Goal: Task Accomplishment & Management: Manage account settings

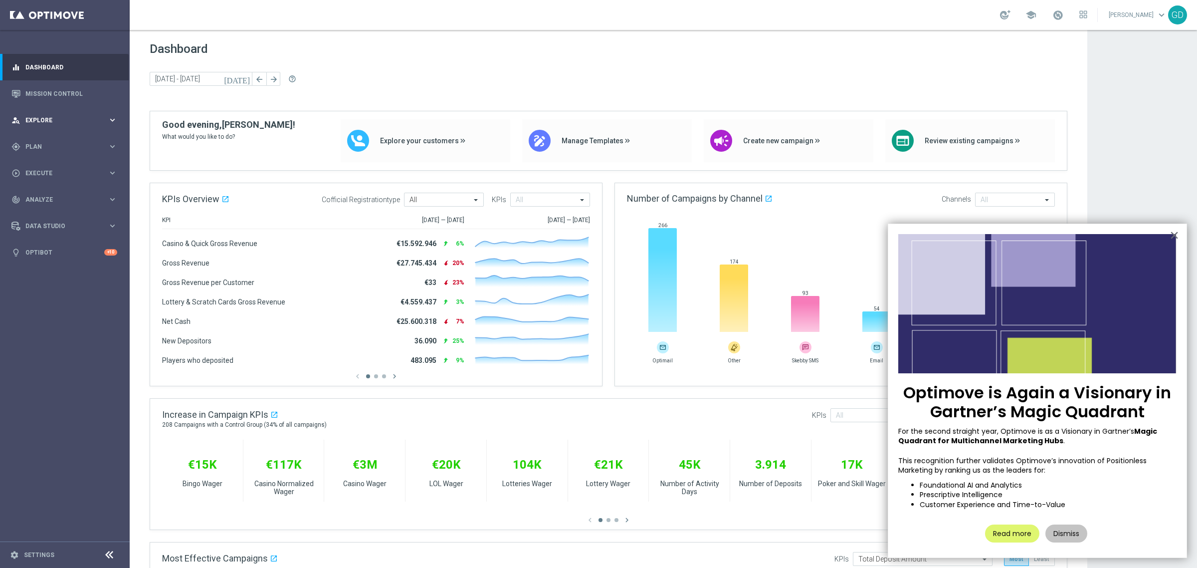
click at [55, 122] on span "Explore" at bounding box center [66, 120] width 82 height 6
click at [50, 103] on link "Mission Control" at bounding box center [71, 93] width 92 height 26
click at [53, 97] on link "Mission Control" at bounding box center [71, 93] width 92 height 26
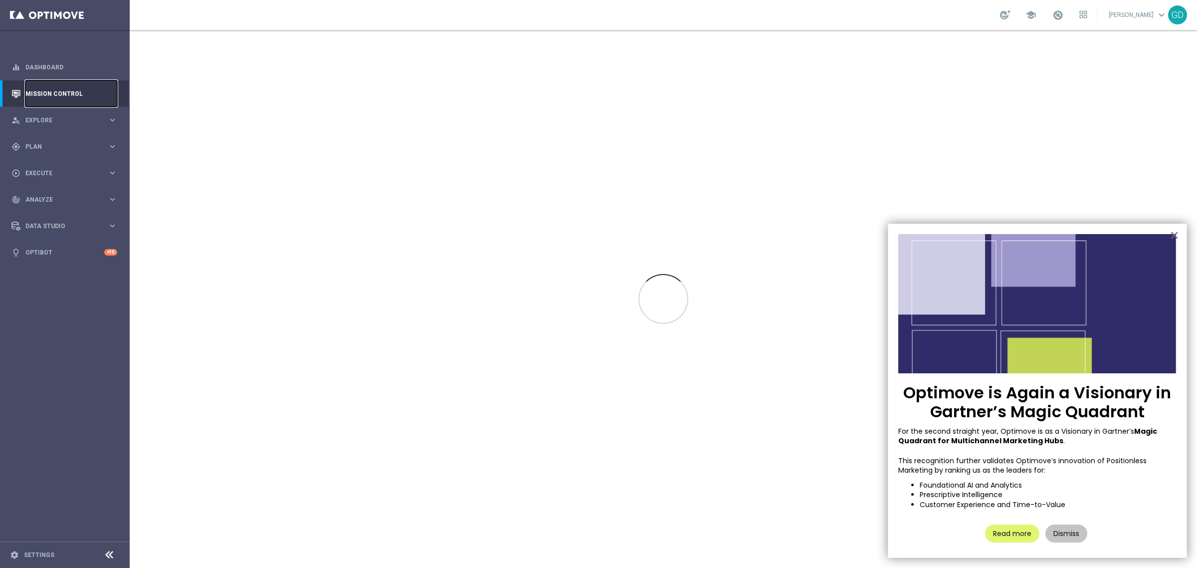
click at [53, 97] on link "Mission Control" at bounding box center [71, 93] width 92 height 26
click at [43, 144] on span "Plan" at bounding box center [66, 147] width 82 height 6
click at [48, 167] on link "Target Groups" at bounding box center [65, 167] width 78 height 8
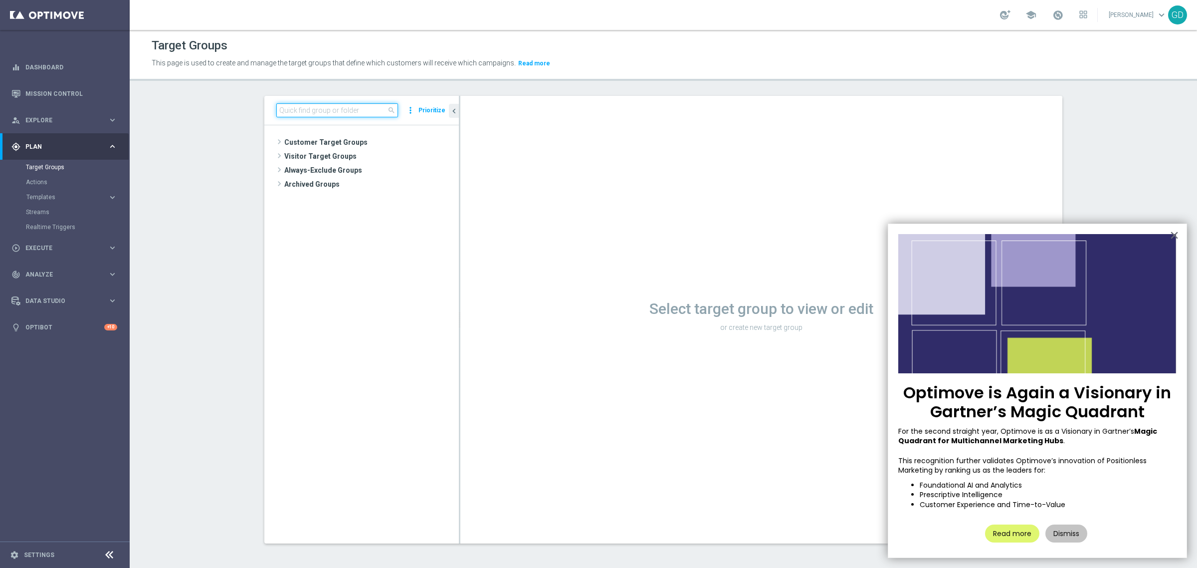
click at [290, 110] on input at bounding box center [337, 110] width 122 height 14
paste input "STAR GDA 2PP Pkr/GdC (NO Verticalisti Pkr e GdC)"
type input "STAR GDA 2PP Pkr/GdC (NO Verticalisti Pkr e GdC)"
click at [367, 199] on span "STAR GDA 2PP Pkr/GdC (NO Verticalisti Pkr e GdC)" at bounding box center [386, 199] width 102 height 8
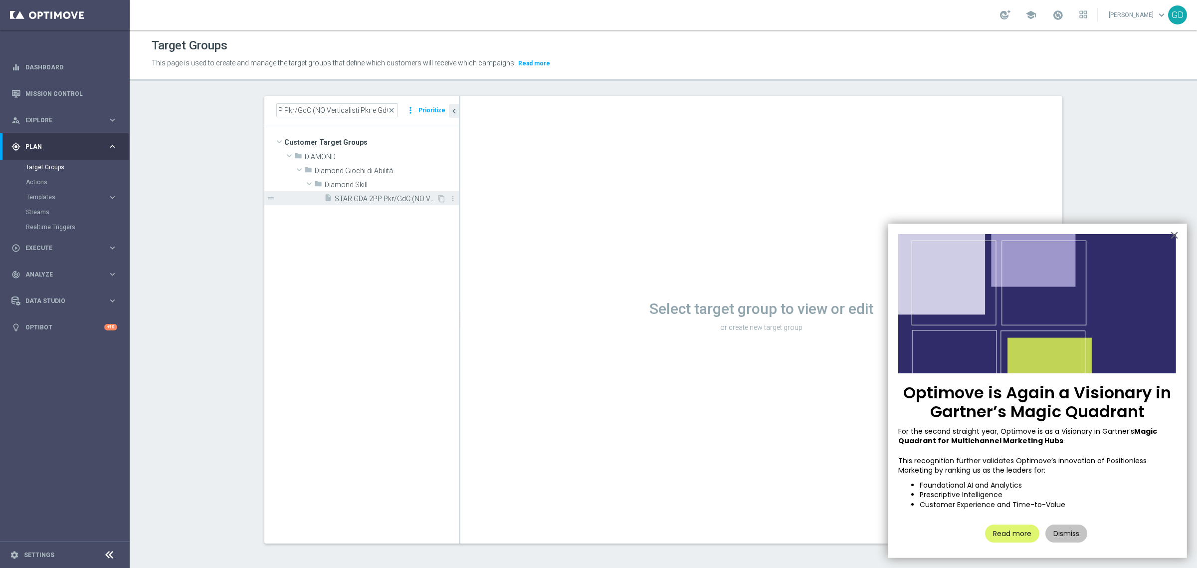
scroll to position [0, 0]
click at [957, 232] on button "×" at bounding box center [1174, 235] width 9 height 16
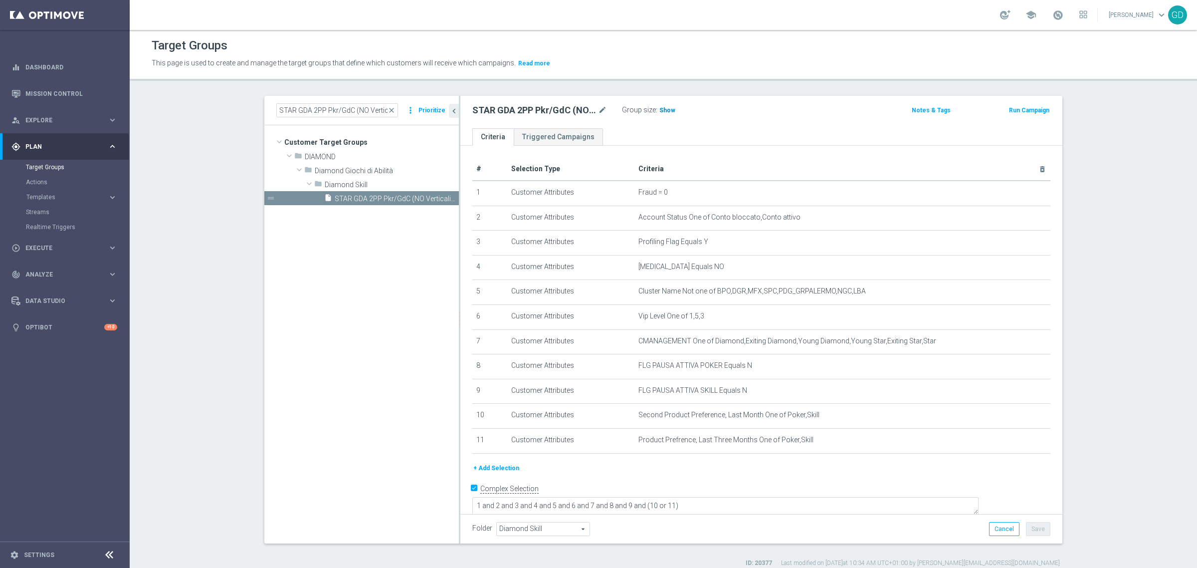
click at [660, 110] on span "Show" at bounding box center [668, 110] width 16 height 7
click at [660, 110] on span "75" at bounding box center [664, 111] width 9 height 9
click at [957, 112] on button "Run Campaign" at bounding box center [1029, 110] width 42 height 11
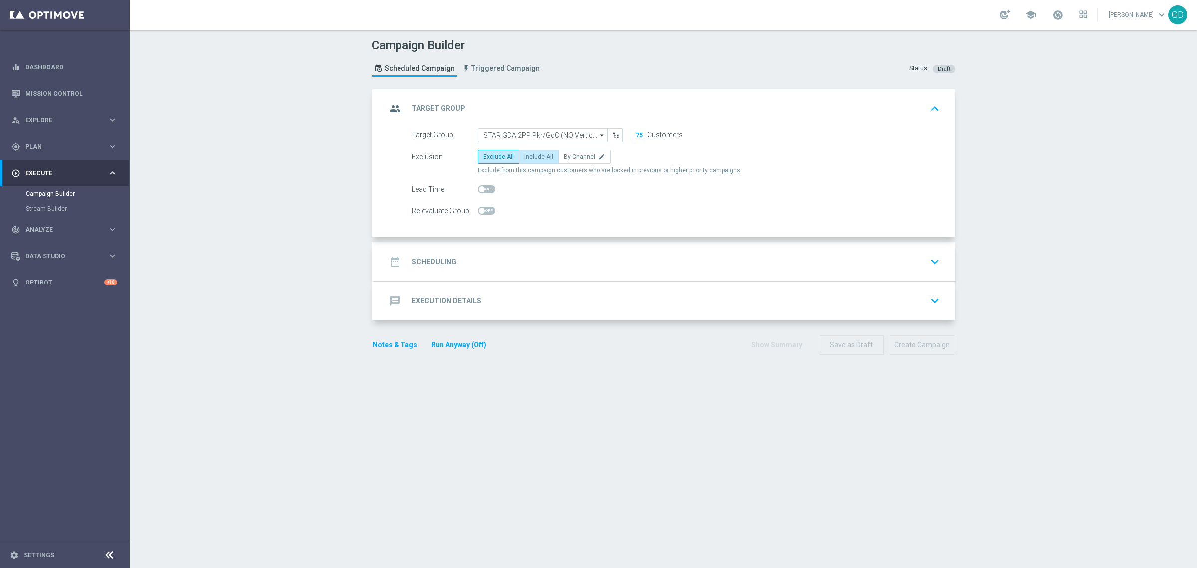
click at [528, 153] on span "Include All" at bounding box center [538, 156] width 29 height 7
click at [528, 155] on input "Include All" at bounding box center [527, 158] width 6 height 6
radio input "true"
click at [443, 262] on h2 "Scheduling" at bounding box center [434, 261] width 44 height 9
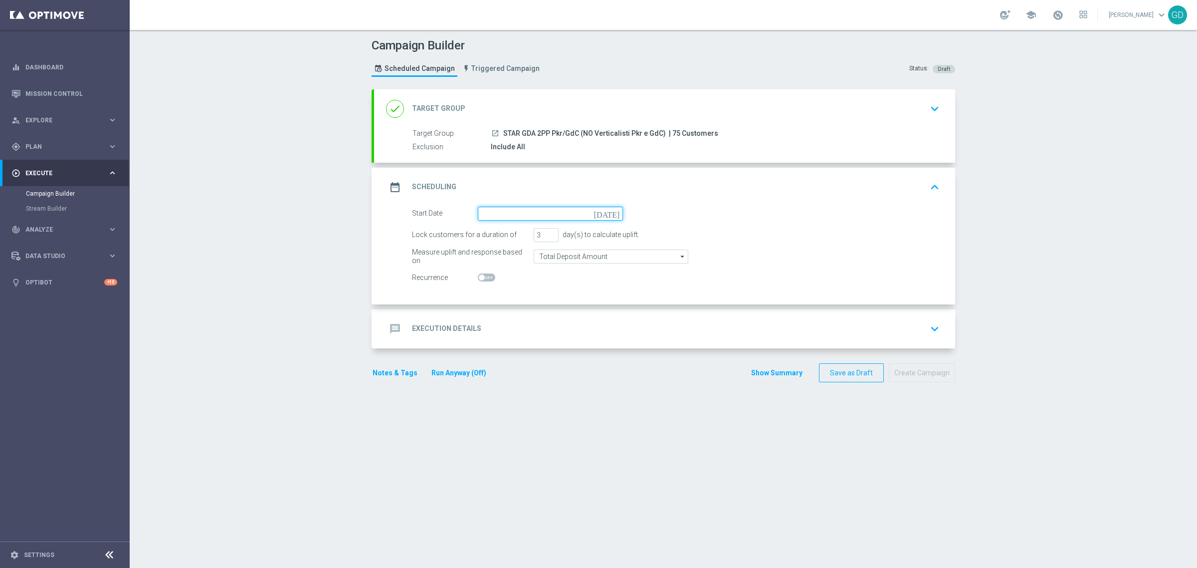
click at [605, 215] on input at bounding box center [550, 214] width 145 height 14
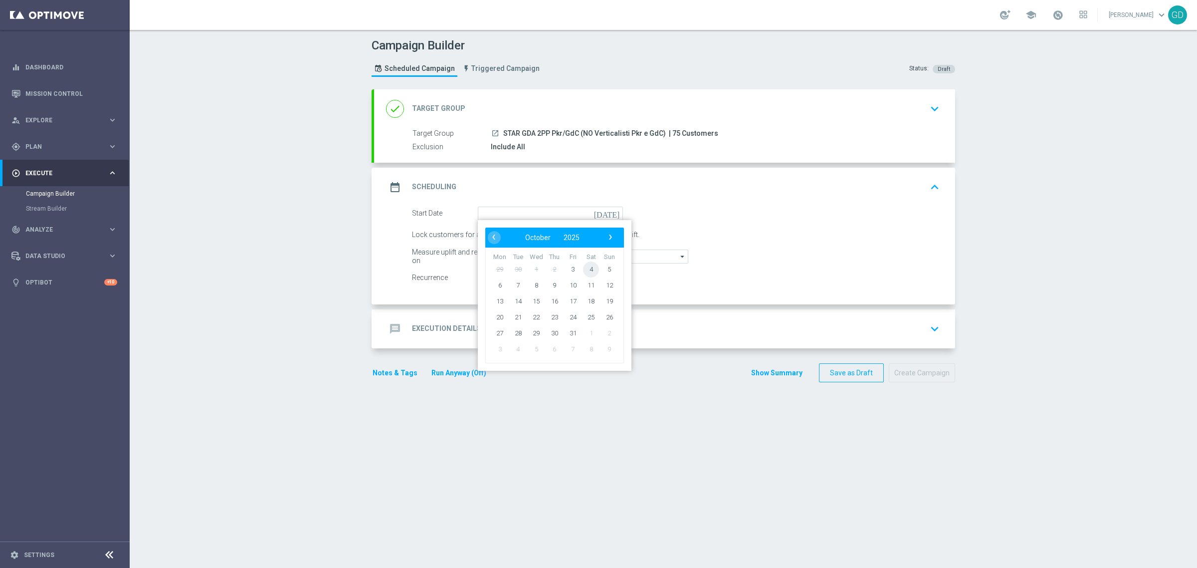
click at [587, 268] on span "4" at bounding box center [591, 269] width 16 height 16
type input "04 Oct 2025"
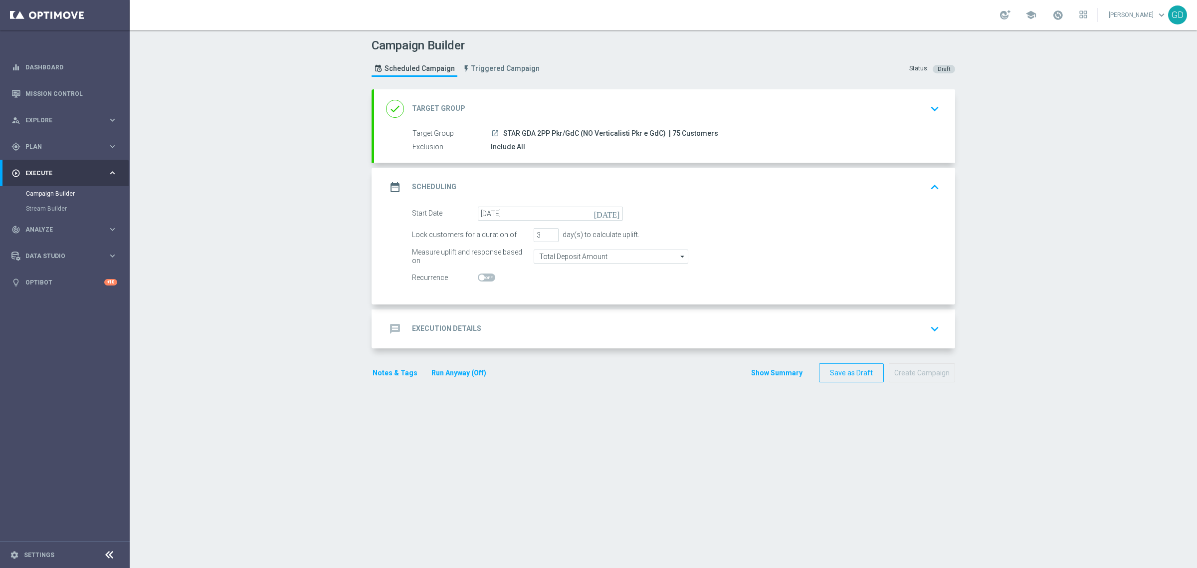
click at [446, 325] on h2 "Execution Details" at bounding box center [446, 328] width 69 height 9
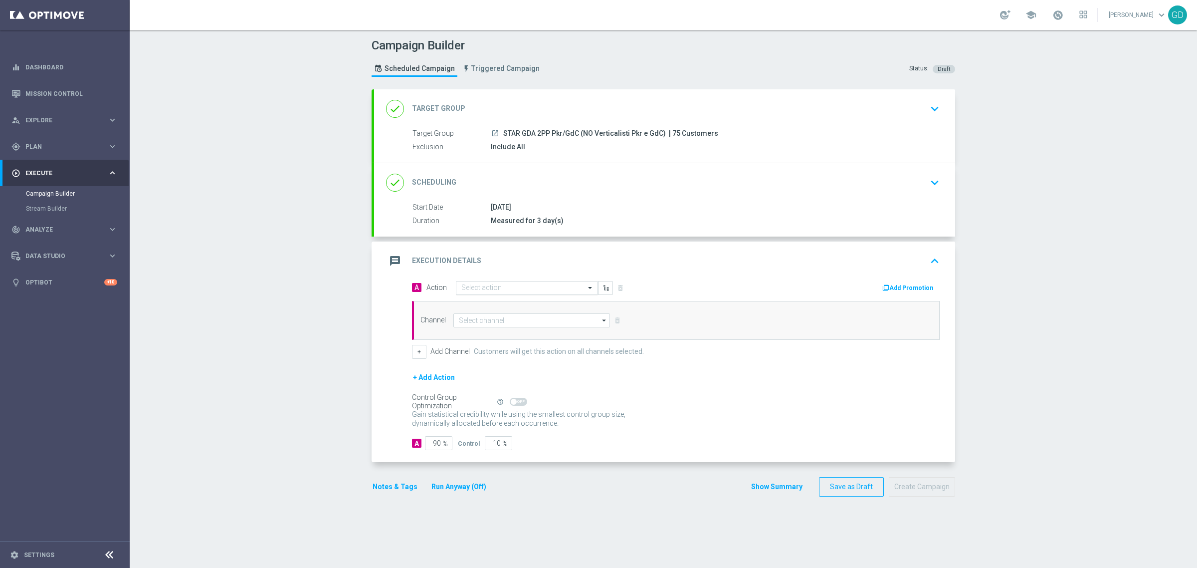
click at [591, 287] on span at bounding box center [591, 287] width 12 height 8
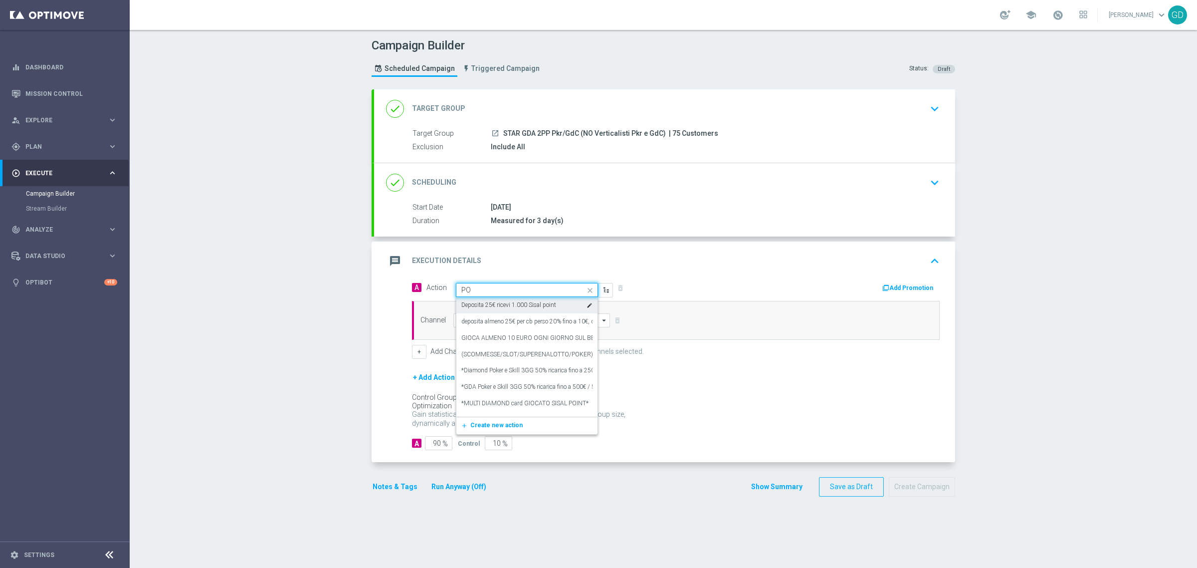
type input "P"
type input "S"
type input "POKER"
click at [512, 342] on label "*GDA Poker e Skill 3GG 50% ricarica fino a 500€ / 5€ di bonus ogni 10€ di rake …" at bounding box center [613, 338] width 304 height 8
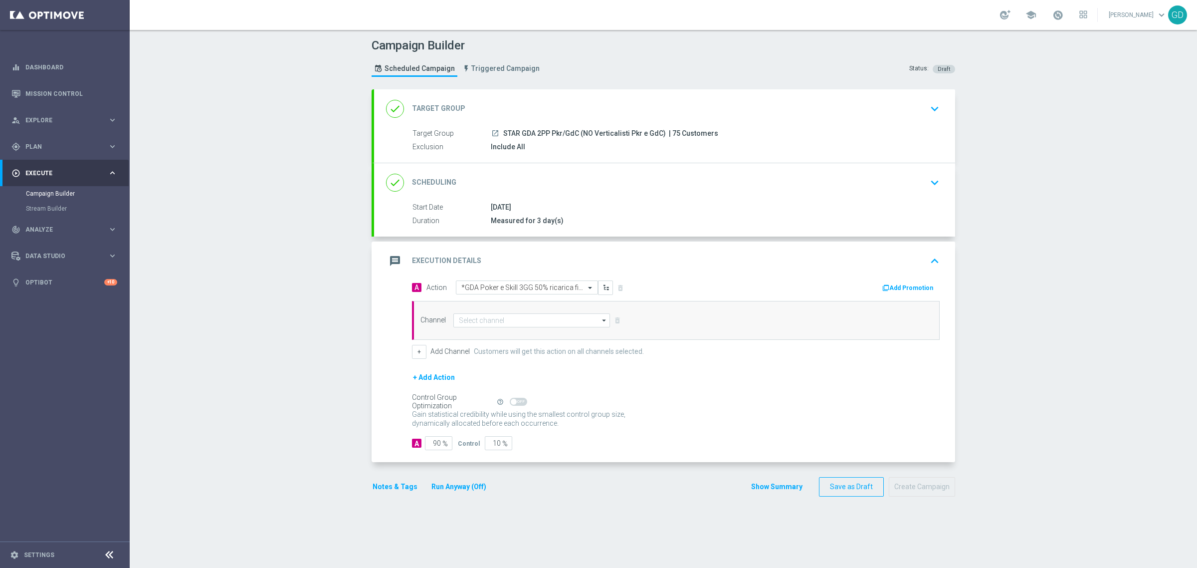
click at [600, 322] on icon "arrow_drop_down" at bounding box center [605, 320] width 10 height 13
click at [507, 380] on div "In-app Inbox" at bounding box center [528, 380] width 148 height 14
type input "In-app Inbox"
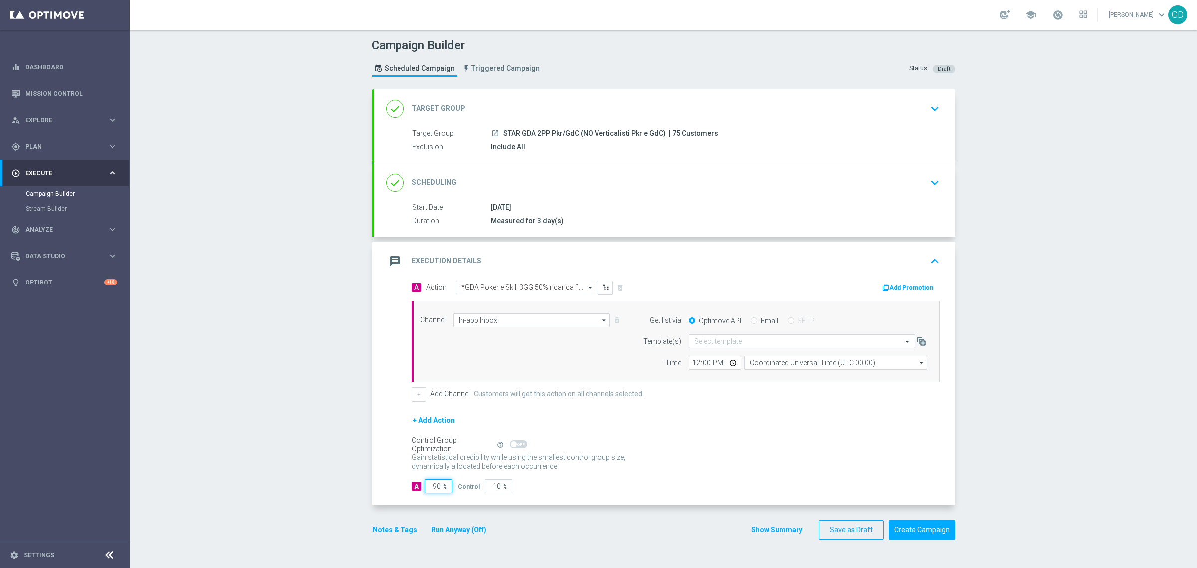
drag, startPoint x: 437, startPoint y: 485, endPoint x: 427, endPoint y: 487, distance: 9.6
click at [427, 454] on input "90" at bounding box center [438, 486] width 27 height 14
type input "10"
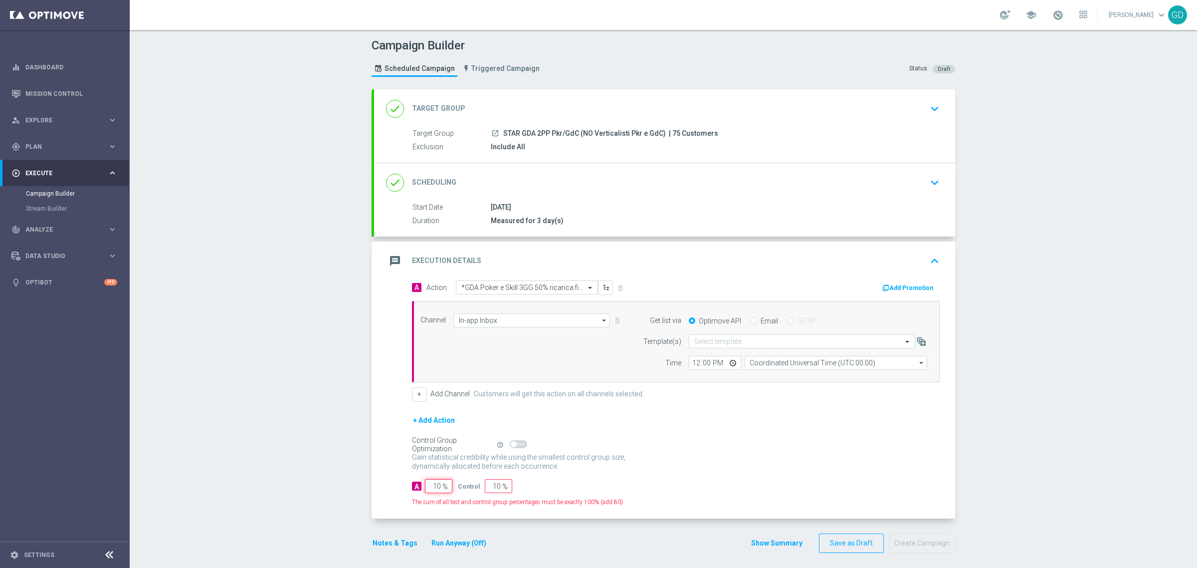
type input "90"
type input "100"
type input "0"
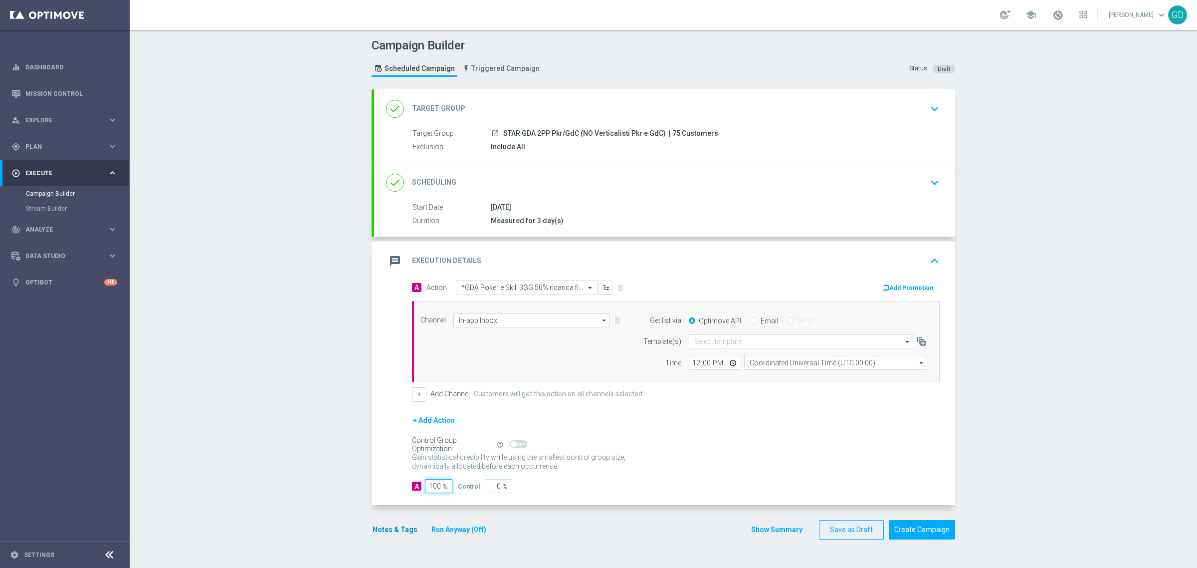
type input "100"
click at [398, 454] on button "Notes & Tags" at bounding box center [395, 529] width 47 height 12
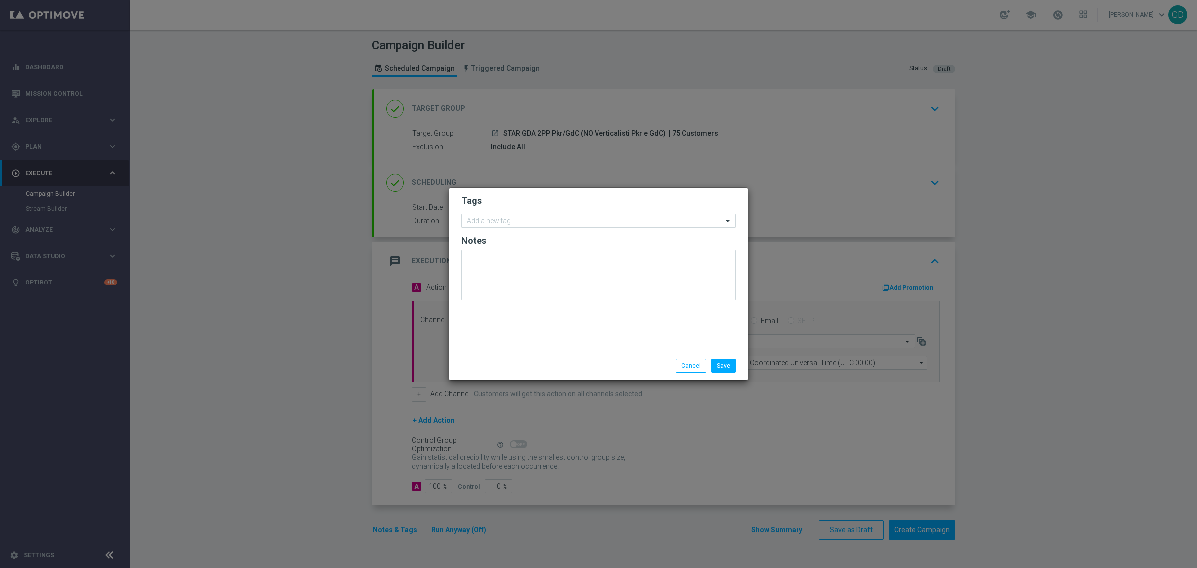
click at [498, 225] on input "text" at bounding box center [595, 221] width 256 height 8
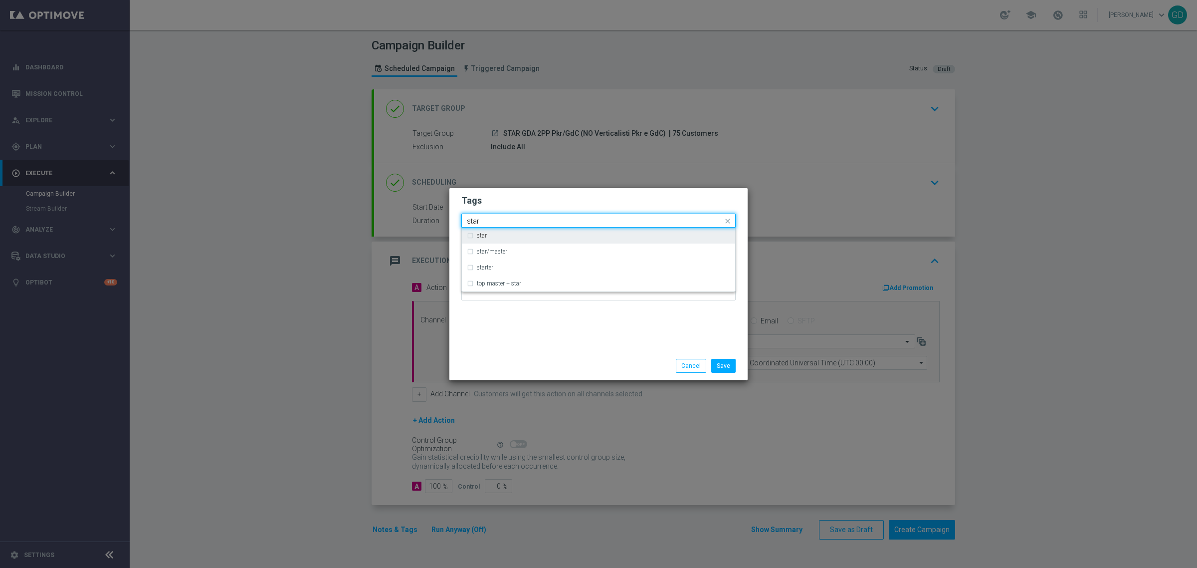
click at [479, 236] on label "star" at bounding box center [482, 235] width 10 height 6
type input "star"
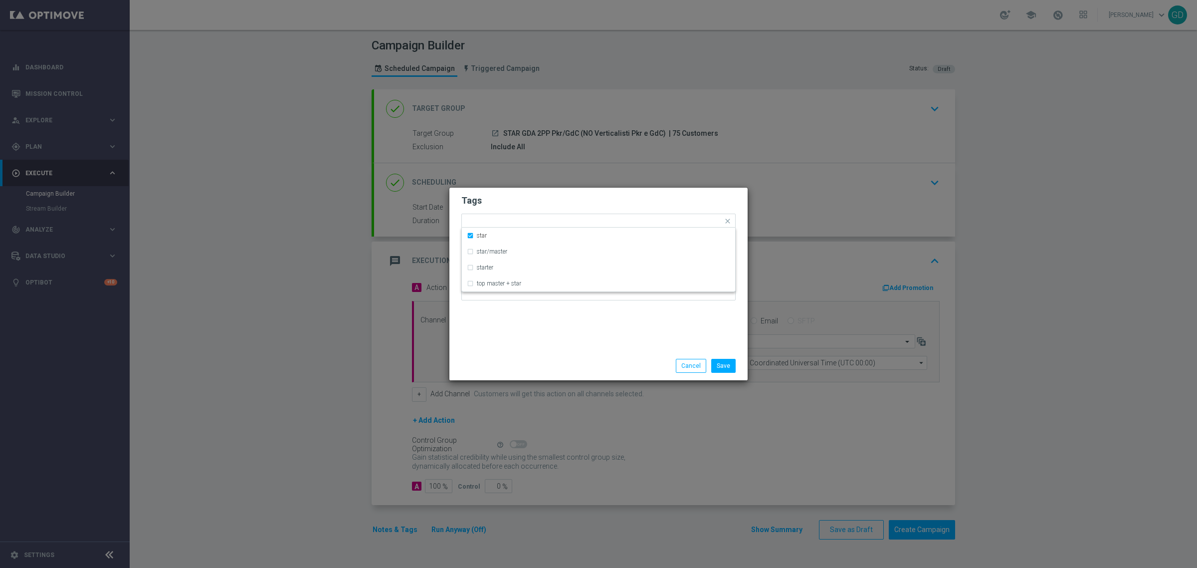
click at [528, 203] on h2 "Tags" at bounding box center [598, 201] width 274 height 12
click at [527, 225] on input "text" at bounding box center [609, 222] width 227 height 8
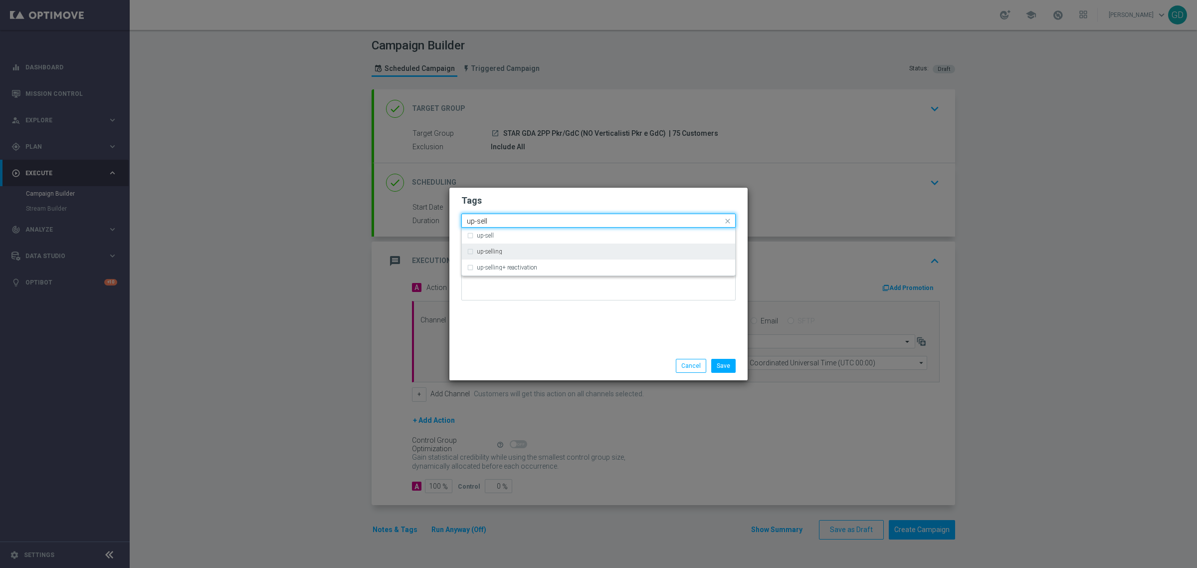
click at [492, 248] on label "up-selling" at bounding box center [489, 251] width 25 height 6
type input "up-sell"
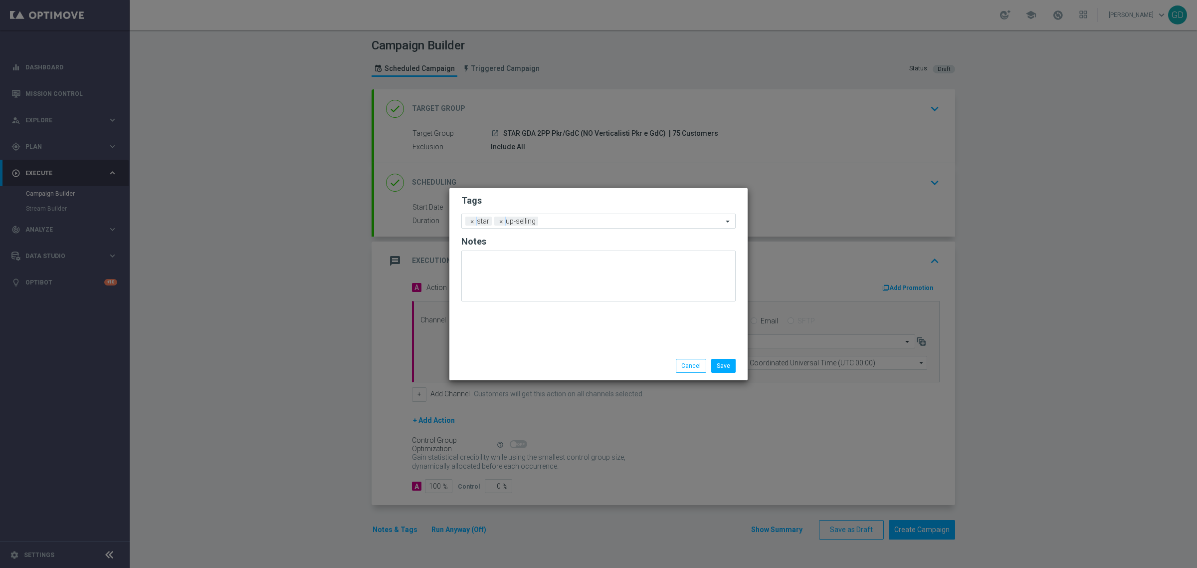
click at [527, 209] on form "Tags Add a new tag × star × up-selling Notes" at bounding box center [598, 250] width 274 height 117
click at [566, 218] on input "text" at bounding box center [632, 222] width 181 height 8
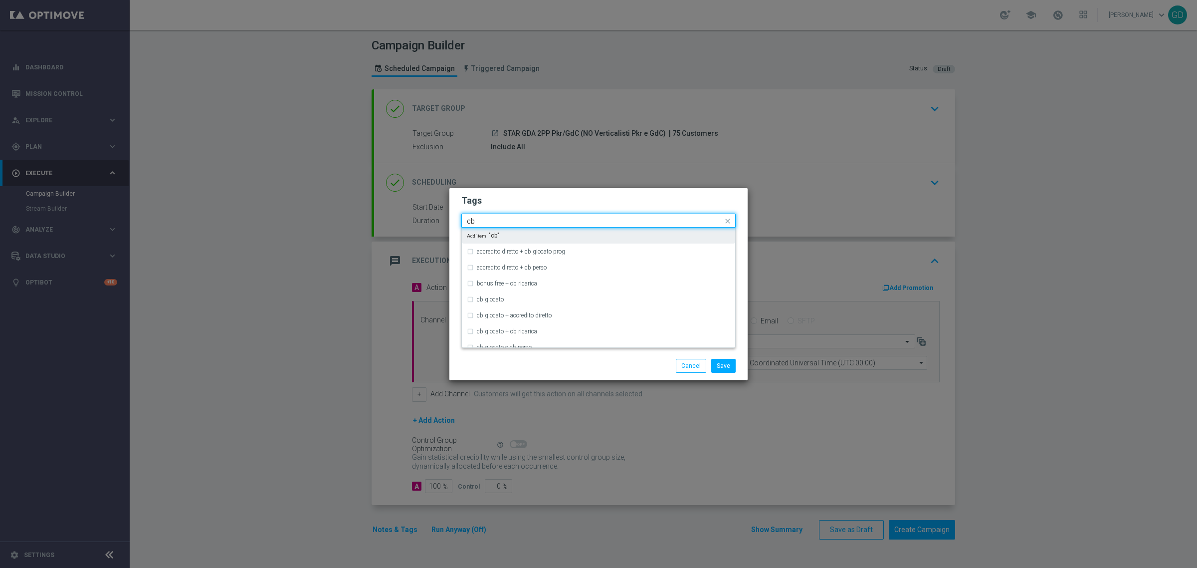
type input "c"
type input "r"
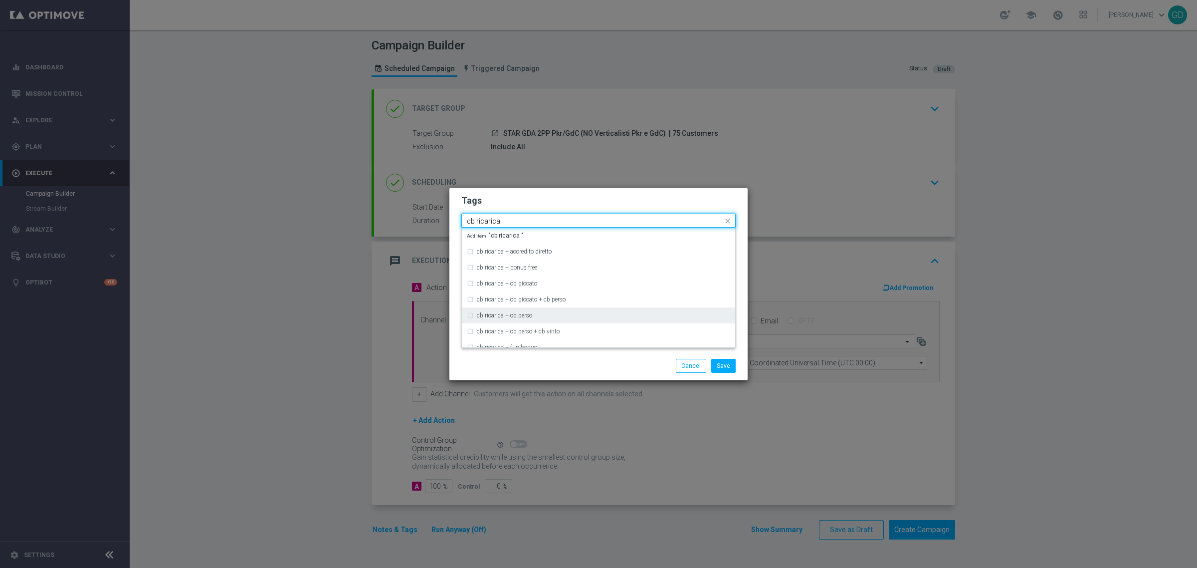
click at [471, 316] on div "cb ricarica + cb perso" at bounding box center [598, 315] width 263 height 16
type input "cb ricarica"
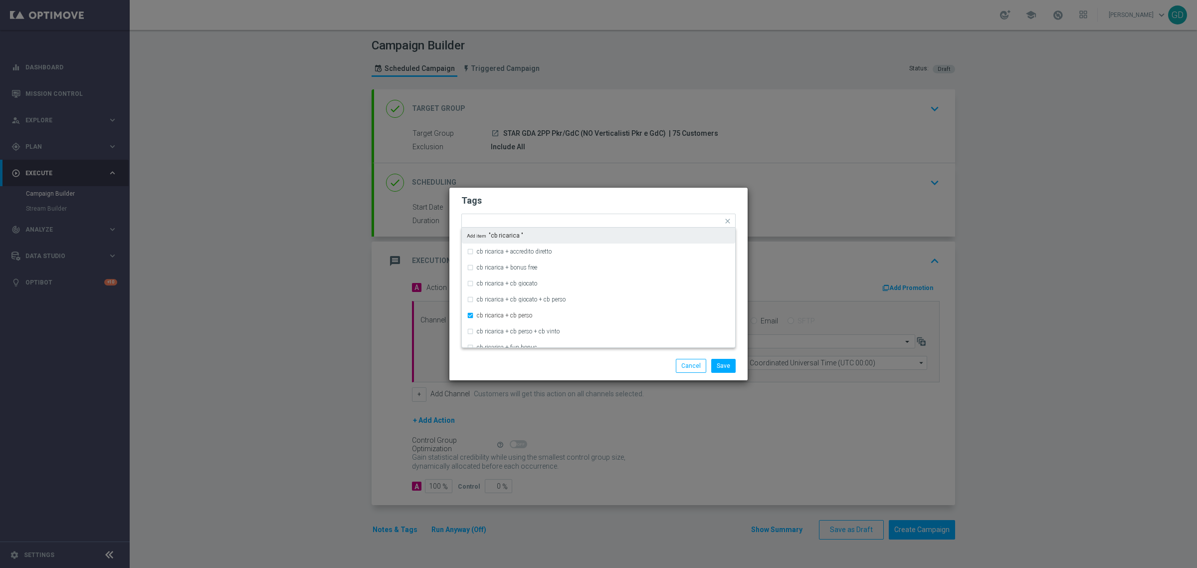
click at [567, 197] on h2 "Tags" at bounding box center [598, 201] width 274 height 12
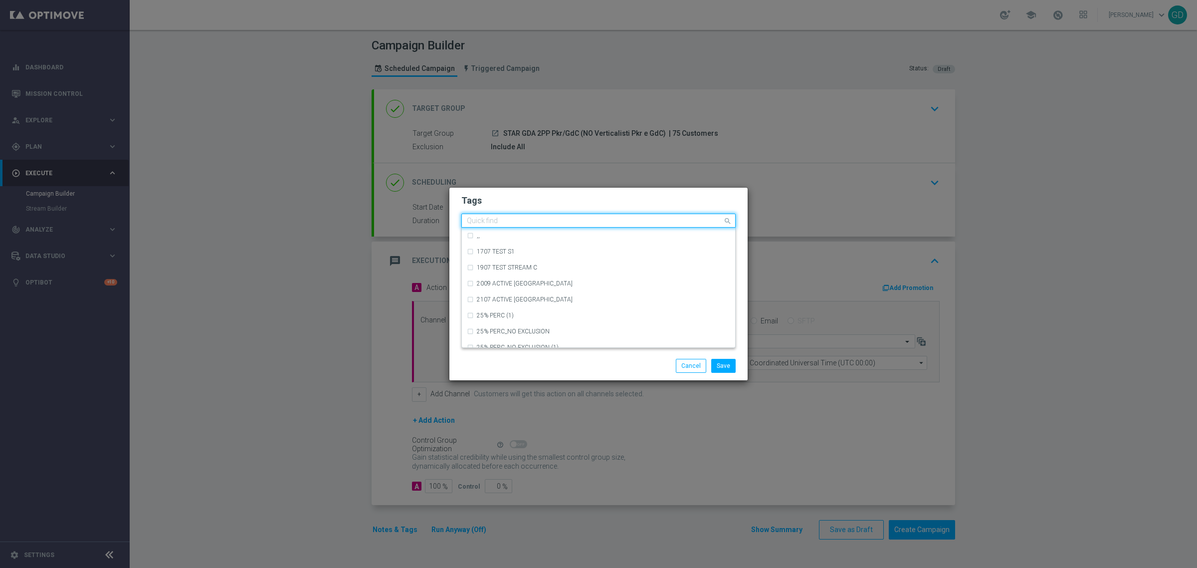
click at [635, 221] on input "text" at bounding box center [595, 221] width 256 height 8
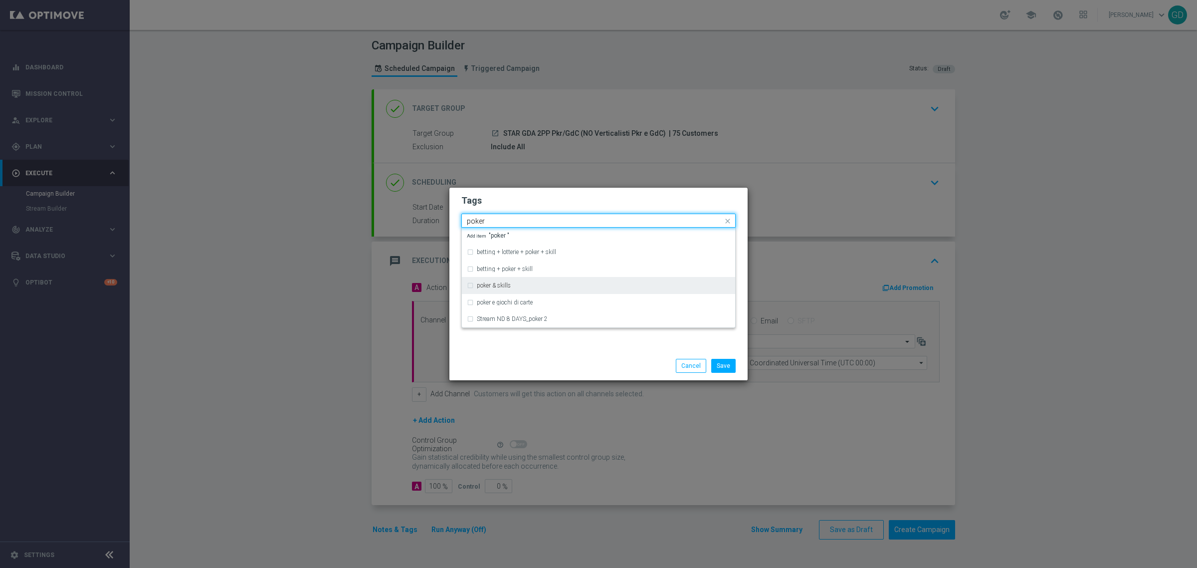
click at [490, 288] on div "poker & skills" at bounding box center [598, 285] width 263 height 16
type input "poker"
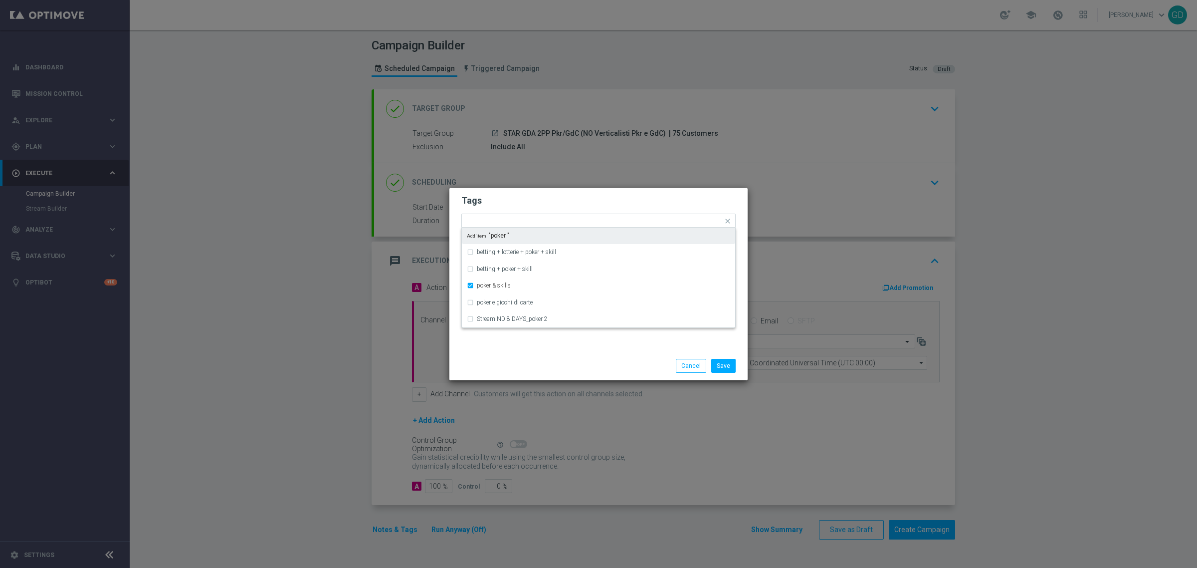
click at [552, 202] on h2 "Tags" at bounding box center [598, 201] width 274 height 12
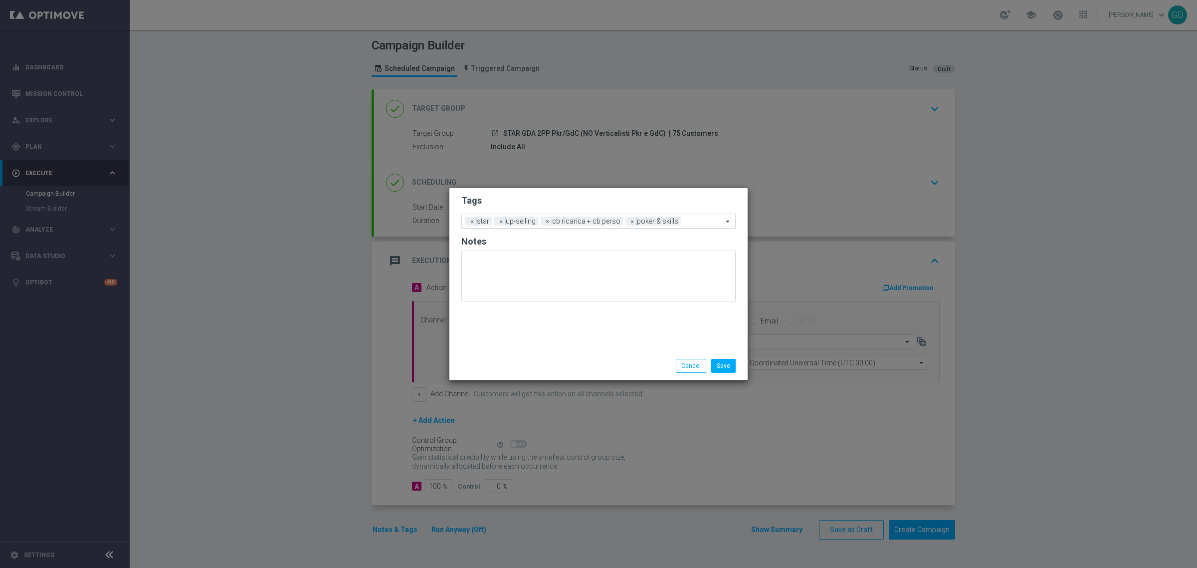
click at [704, 218] on input "text" at bounding box center [704, 222] width 38 height 8
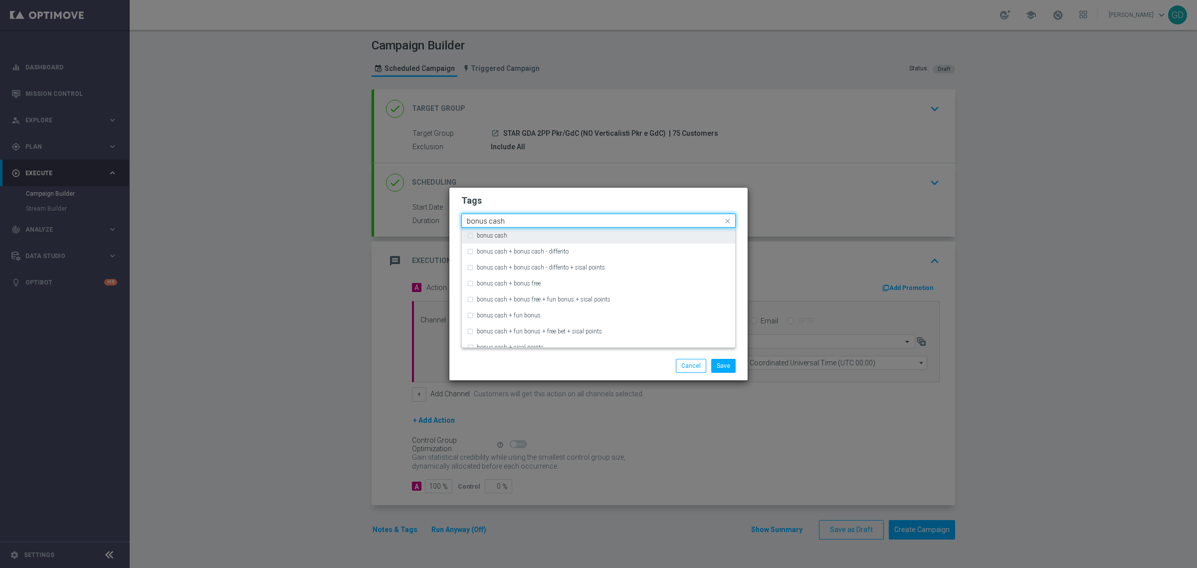
click at [494, 234] on label "bonus cash" at bounding box center [492, 235] width 30 height 6
type input "bonus cash"
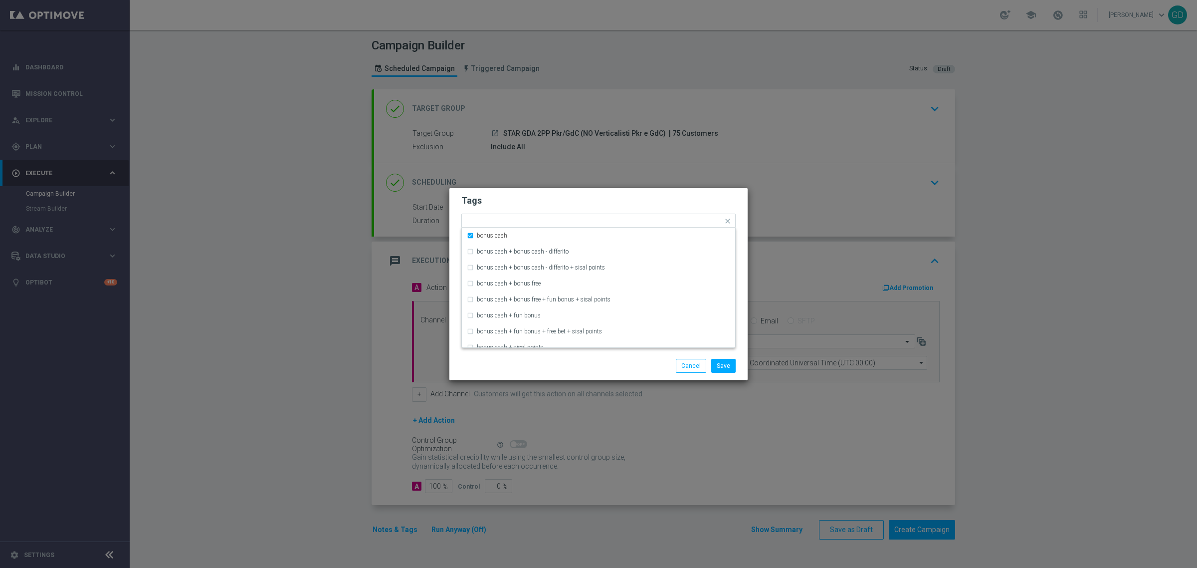
click at [578, 197] on h2 "Tags" at bounding box center [598, 201] width 274 height 12
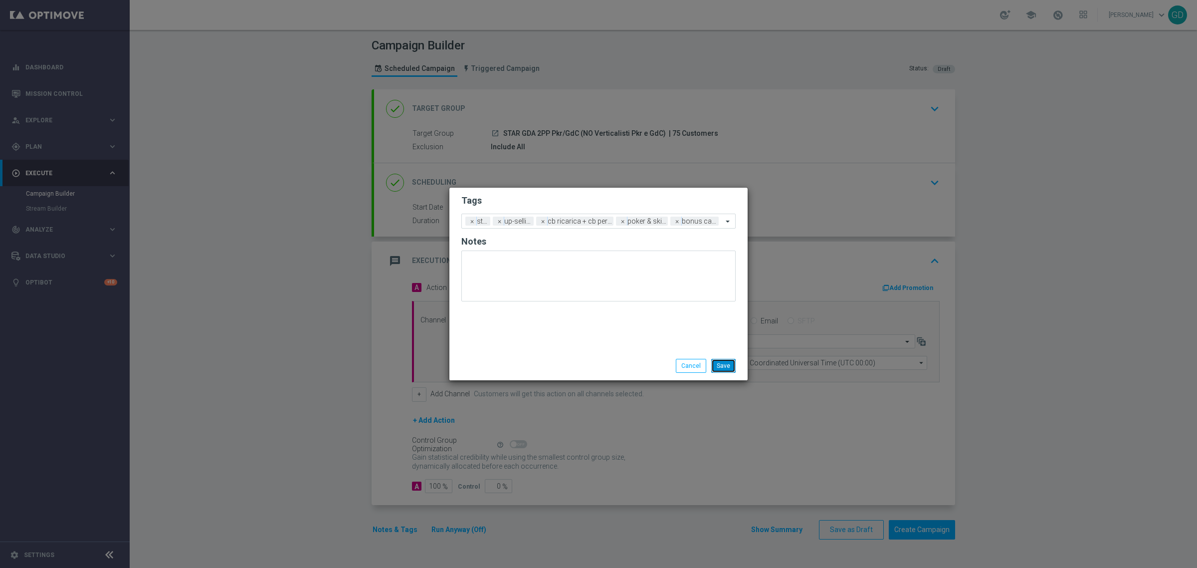
click at [718, 363] on button "Save" at bounding box center [723, 366] width 24 height 14
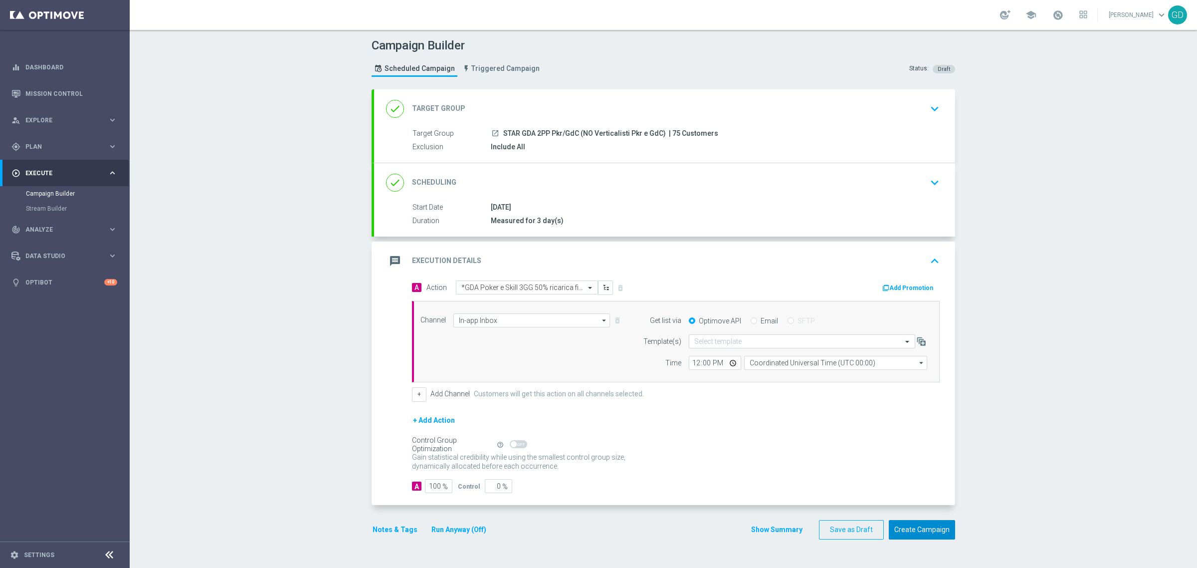
click at [914, 454] on button "Create Campaign" at bounding box center [922, 529] width 66 height 19
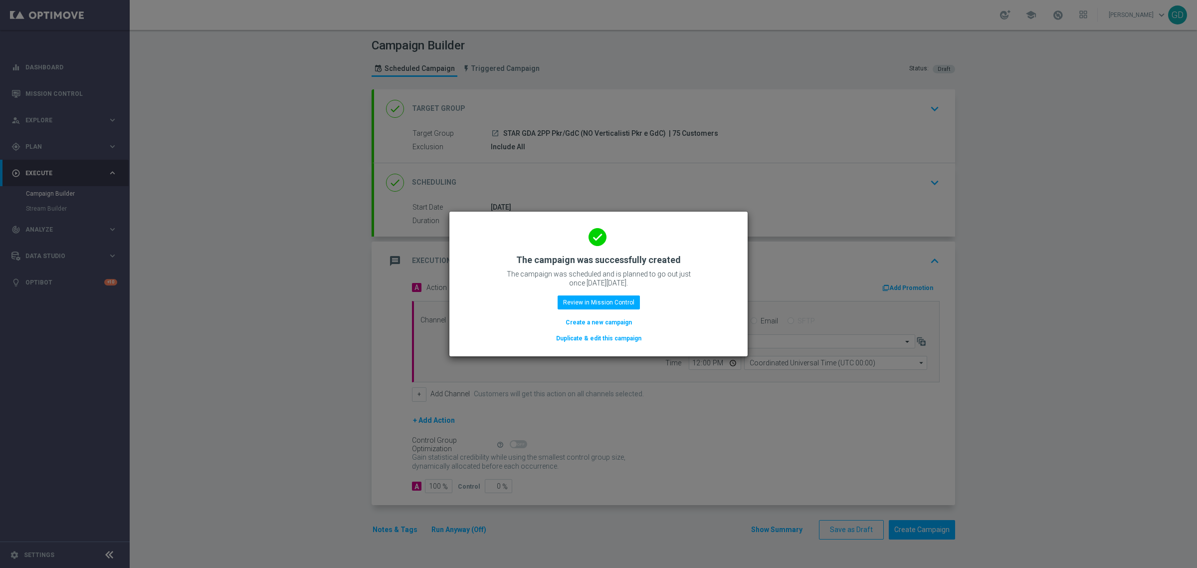
click at [607, 322] on button "Create a new campaign" at bounding box center [599, 322] width 68 height 11
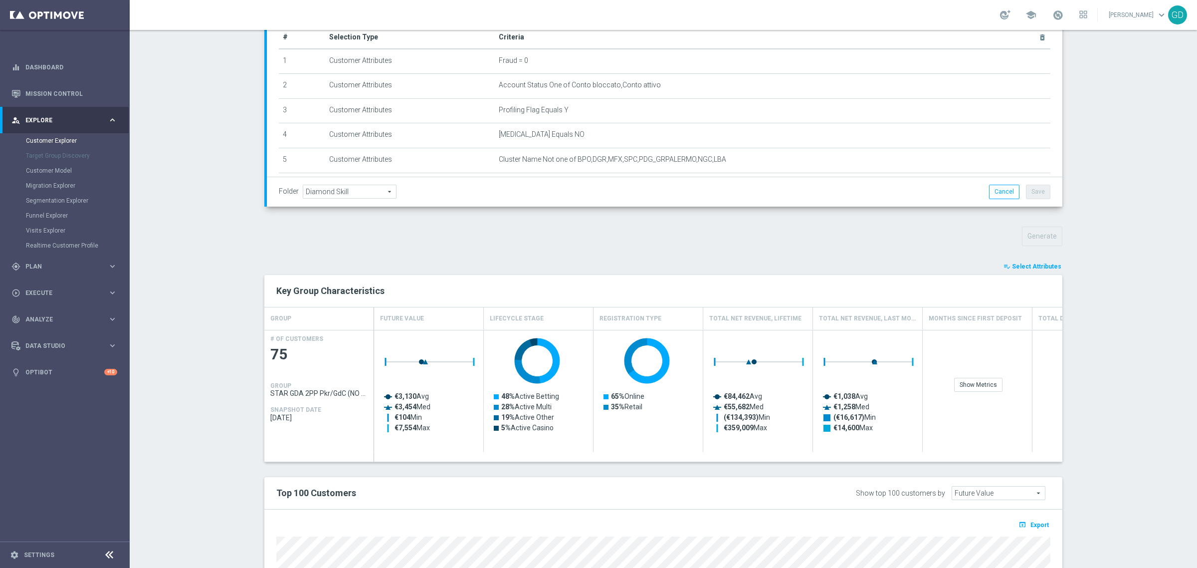
scroll to position [187, 0]
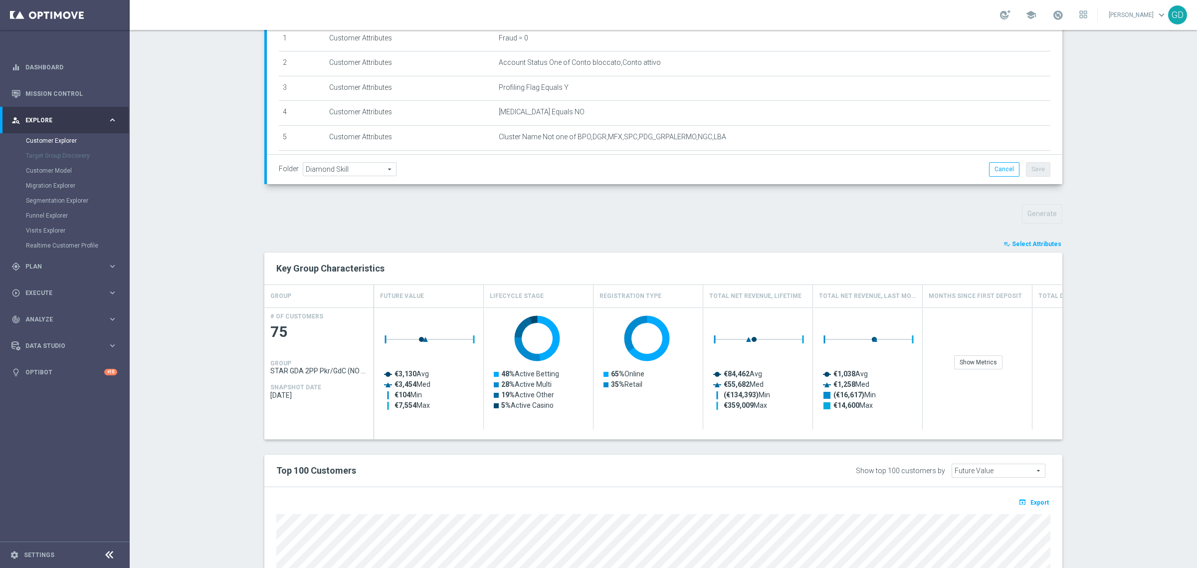
click at [1043, 244] on span "Select Attributes" at bounding box center [1036, 243] width 49 height 7
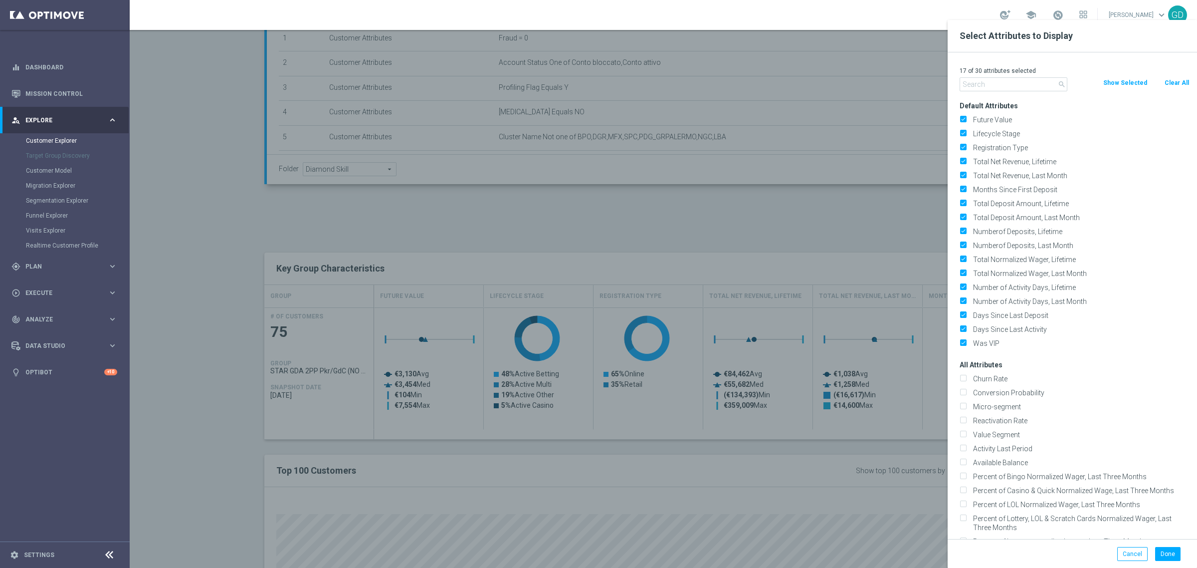
click at [1175, 83] on button "Clear All" at bounding box center [1177, 82] width 26 height 11
checkbox input "false"
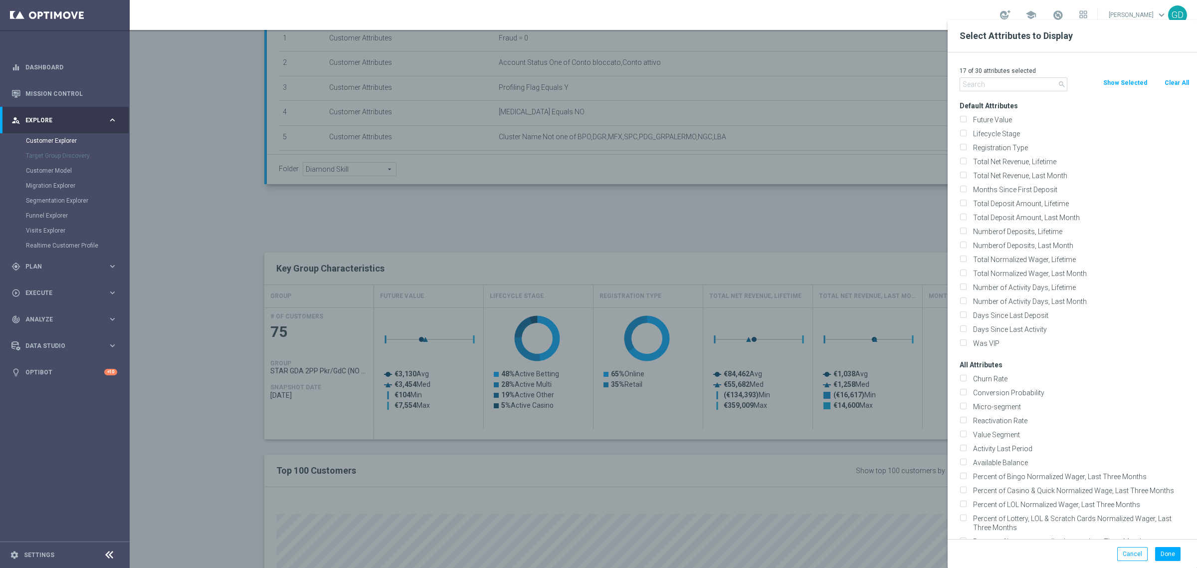
checkbox input "false"
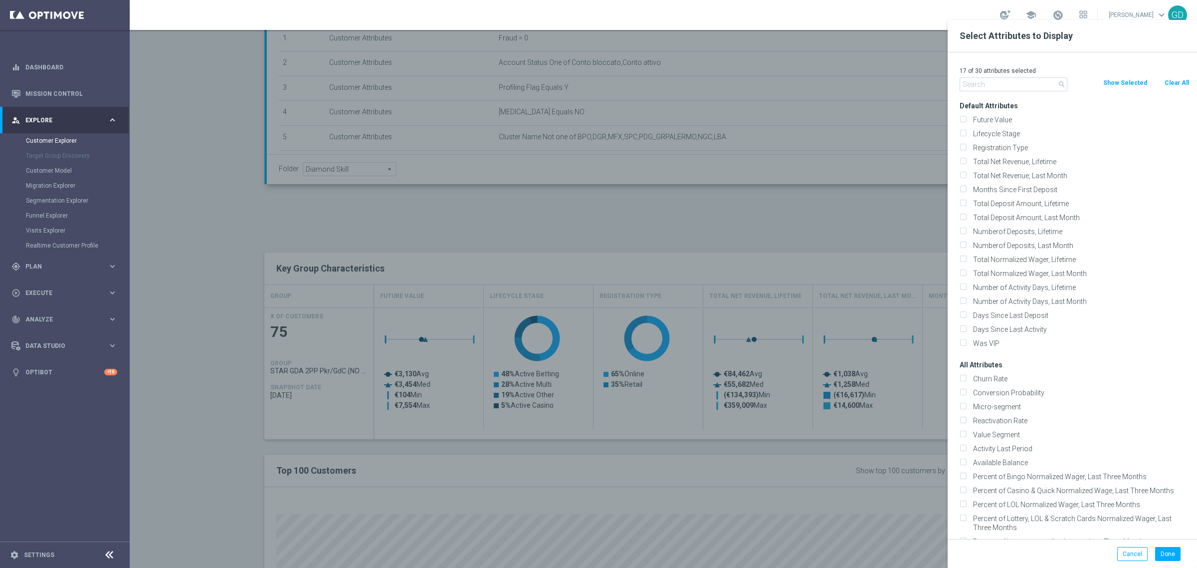
checkbox input "false"
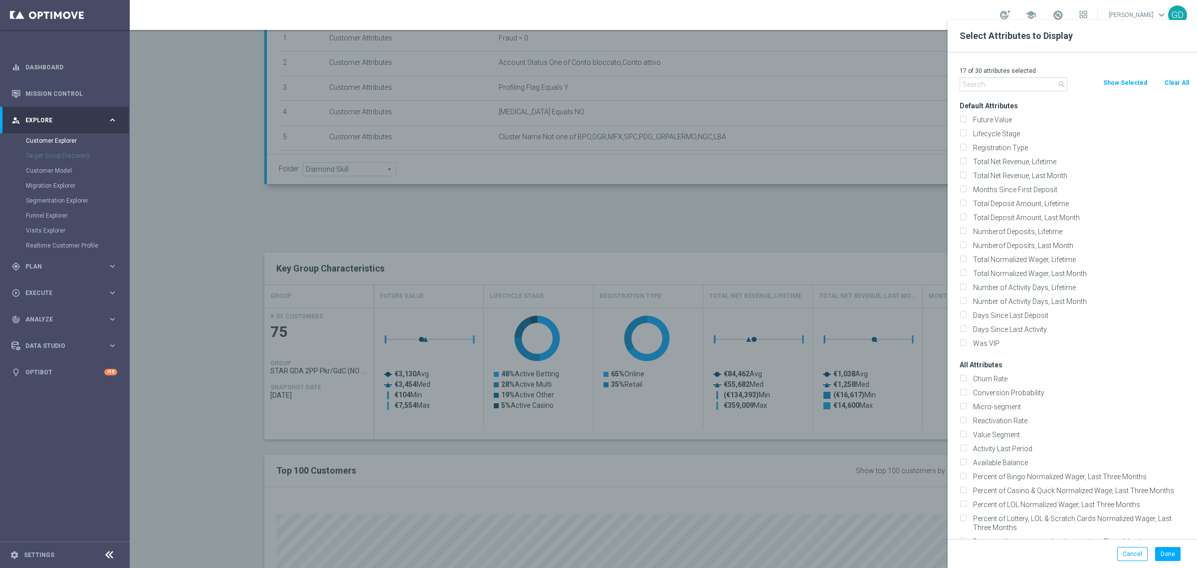
checkbox input "false"
click at [981, 83] on input "text" at bounding box center [1014, 84] width 108 height 14
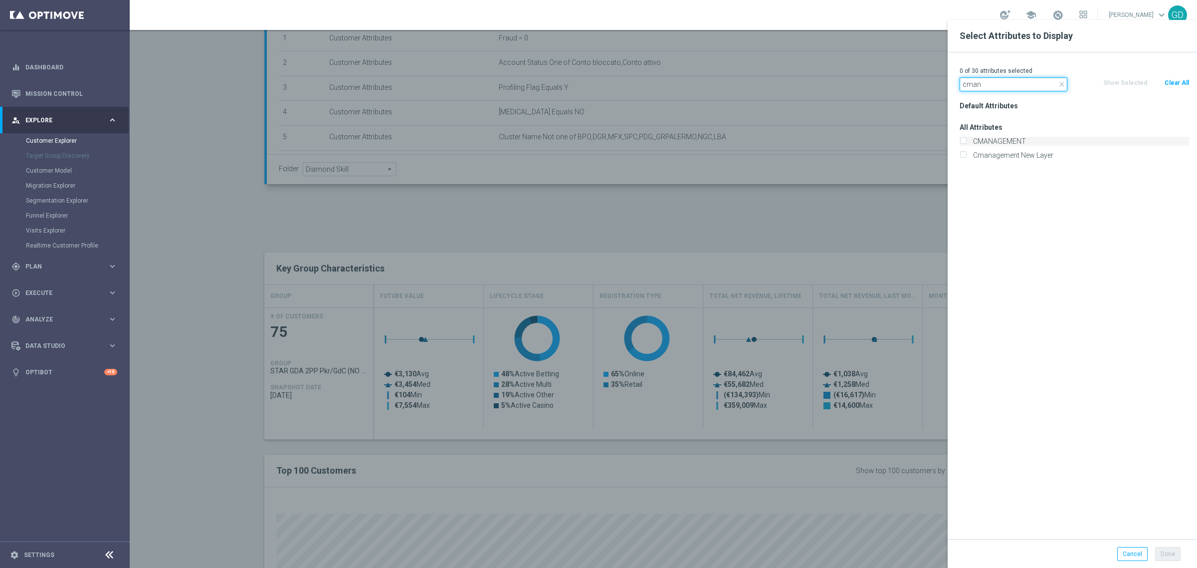
type input "cman"
click at [965, 140] on input "CMANAGEMENT" at bounding box center [963, 142] width 6 height 6
checkbox input "true"
click at [1168, 556] on button "Done" at bounding box center [1167, 554] width 25 height 14
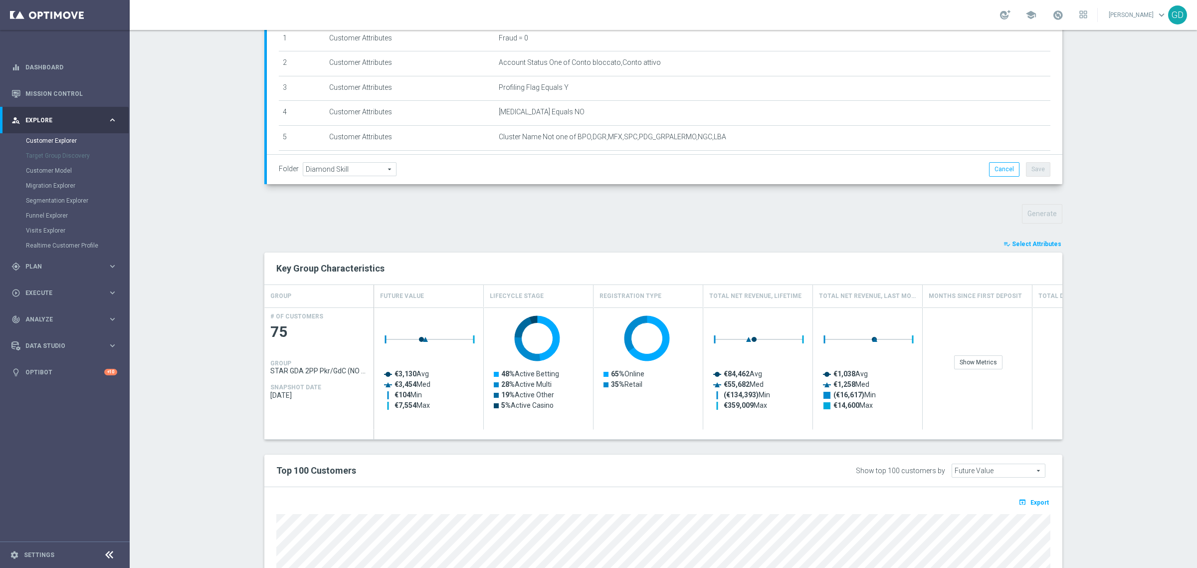
type input "Search"
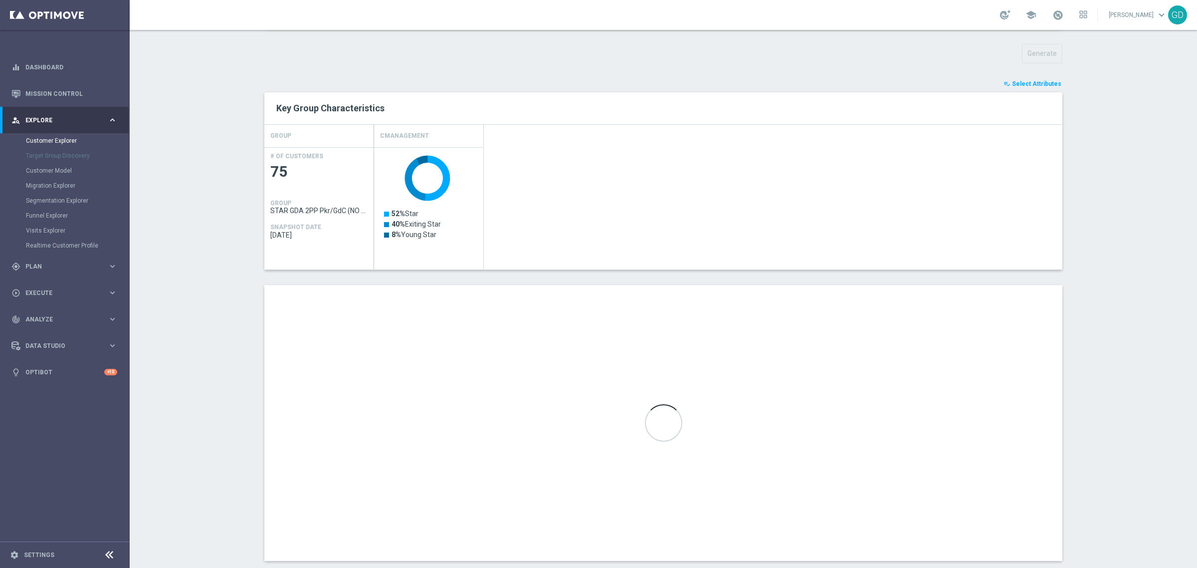
scroll to position [366, 0]
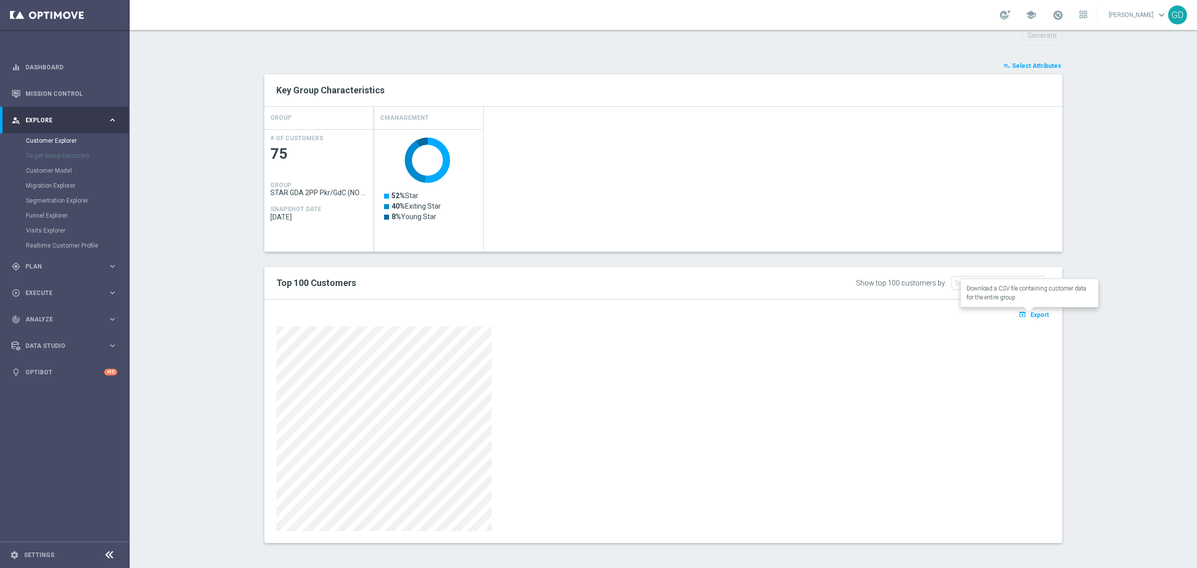
click at [1034, 314] on span "Export" at bounding box center [1040, 314] width 18 height 7
